Goal: Find contact information: Find contact information

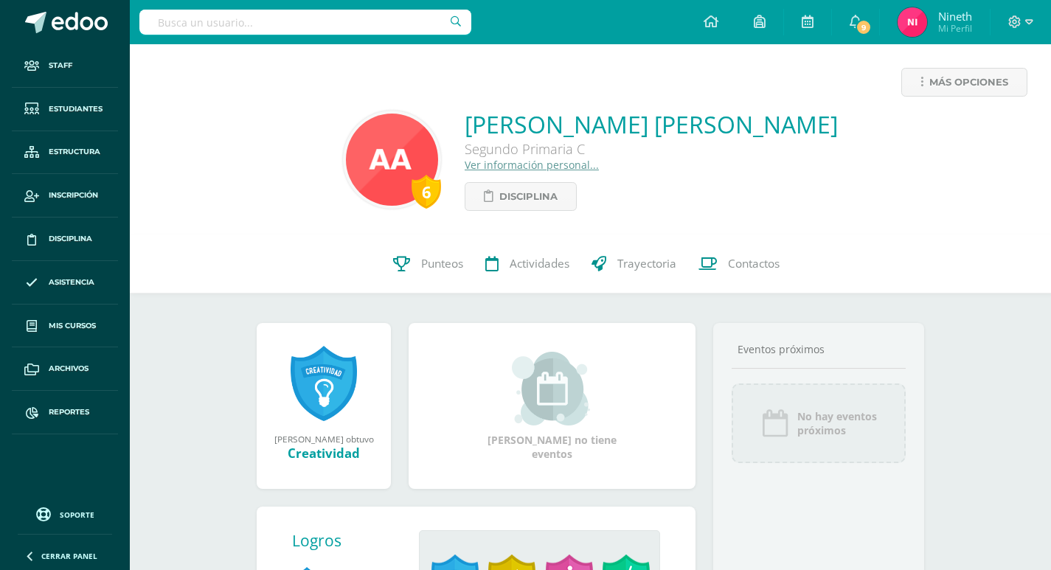
click at [253, 21] on input "text" at bounding box center [305, 22] width 332 height 25
type input "secaira"
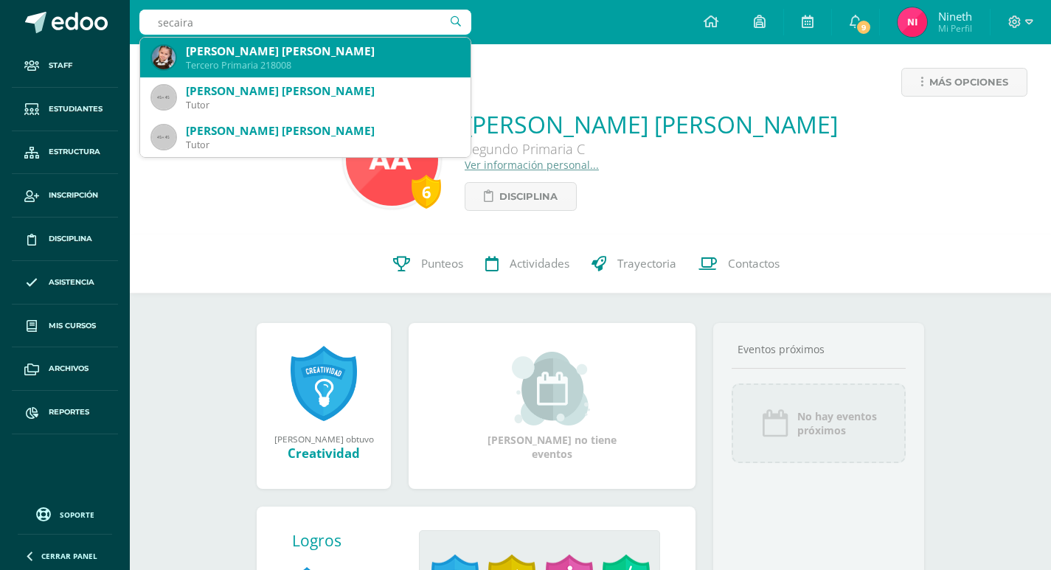
click at [306, 59] on div "Tercero Primaria 218008" at bounding box center [322, 65] width 273 height 13
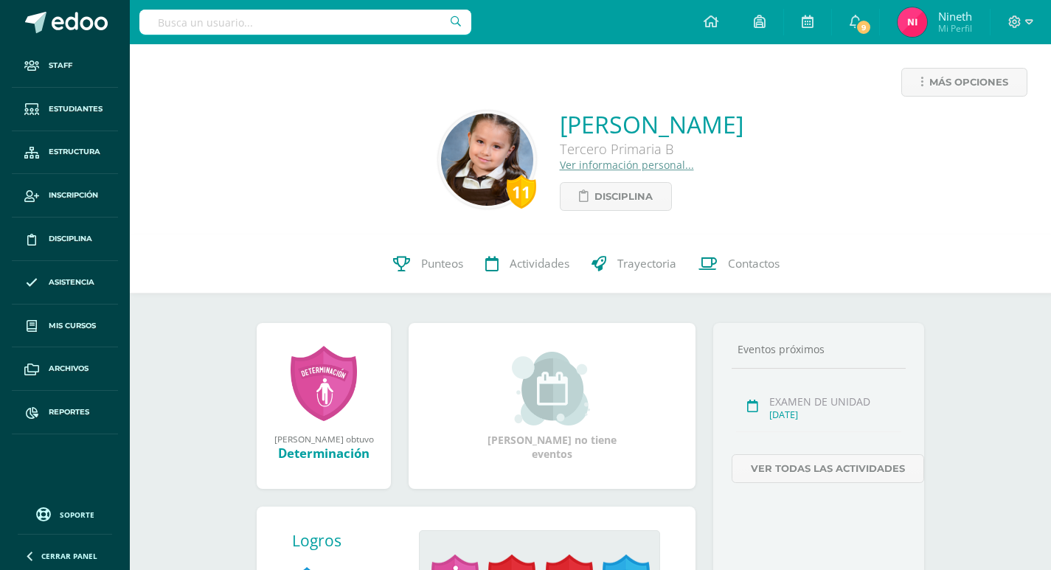
click at [771, 265] on span "Contactos" at bounding box center [754, 263] width 52 height 15
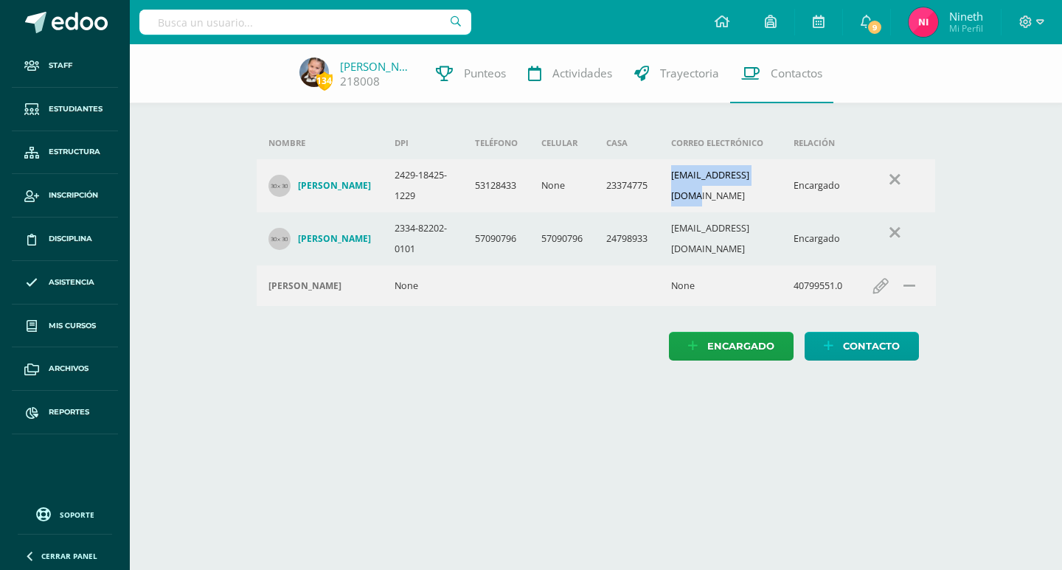
drag, startPoint x: 670, startPoint y: 196, endPoint x: 768, endPoint y: 200, distance: 97.4
click at [768, 200] on td "mercirox@hotmail.com" at bounding box center [720, 185] width 122 height 53
copy td "mercirox@hotmail.com"
click at [204, 24] on input "text" at bounding box center [305, 22] width 332 height 25
type input "molina contreras"
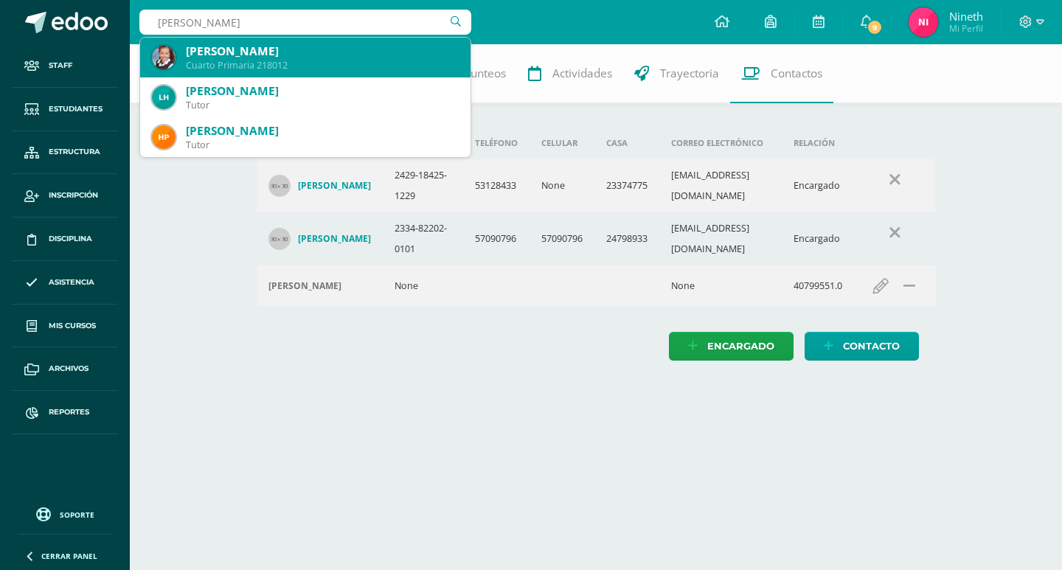
click at [218, 49] on div "Valentina Molina Contreras" at bounding box center [322, 51] width 273 height 15
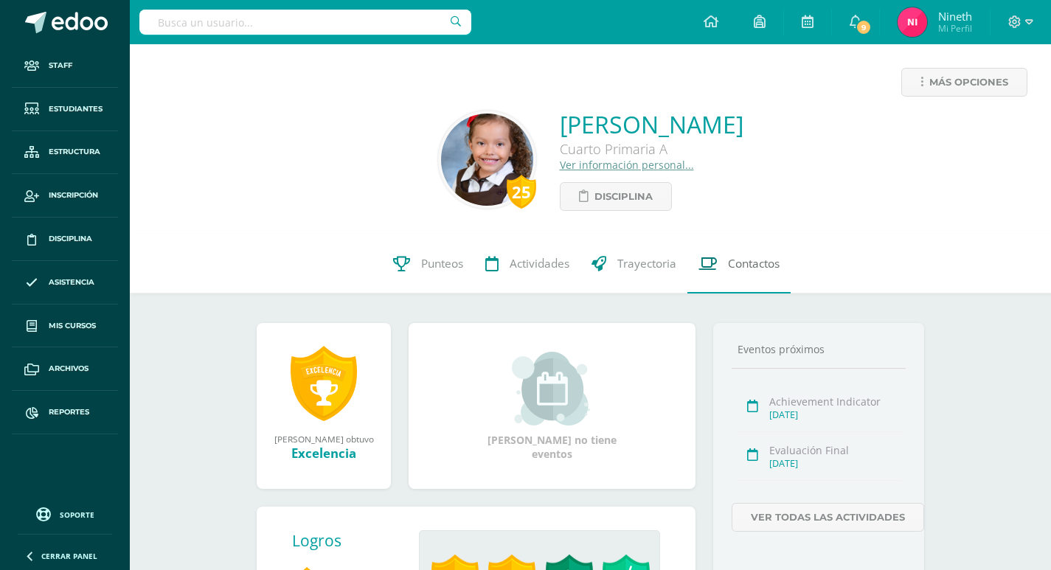
click at [754, 261] on span "Contactos" at bounding box center [754, 263] width 52 height 15
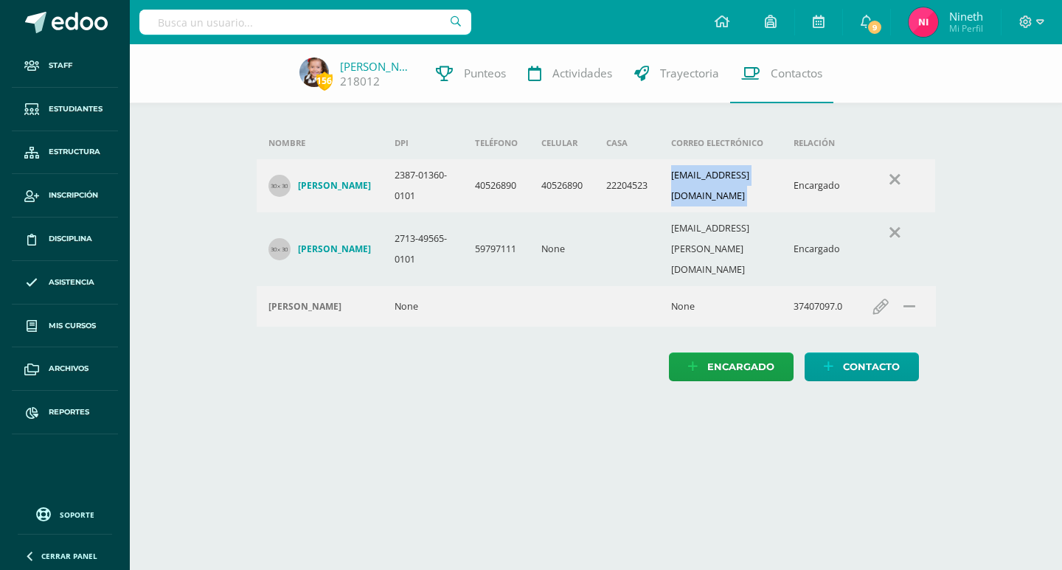
drag, startPoint x: 658, startPoint y: 195, endPoint x: 794, endPoint y: 195, distance: 136.4
click at [794, 195] on tr "[PERSON_NAME] 2387-01360-0101 40526890 40526890 22204523 [EMAIL_ADDRESS][DOMAIN…" at bounding box center [596, 185] width 679 height 53
copy td "[EMAIL_ADDRESS][DOMAIN_NAME]"
